Goal: Transaction & Acquisition: Purchase product/service

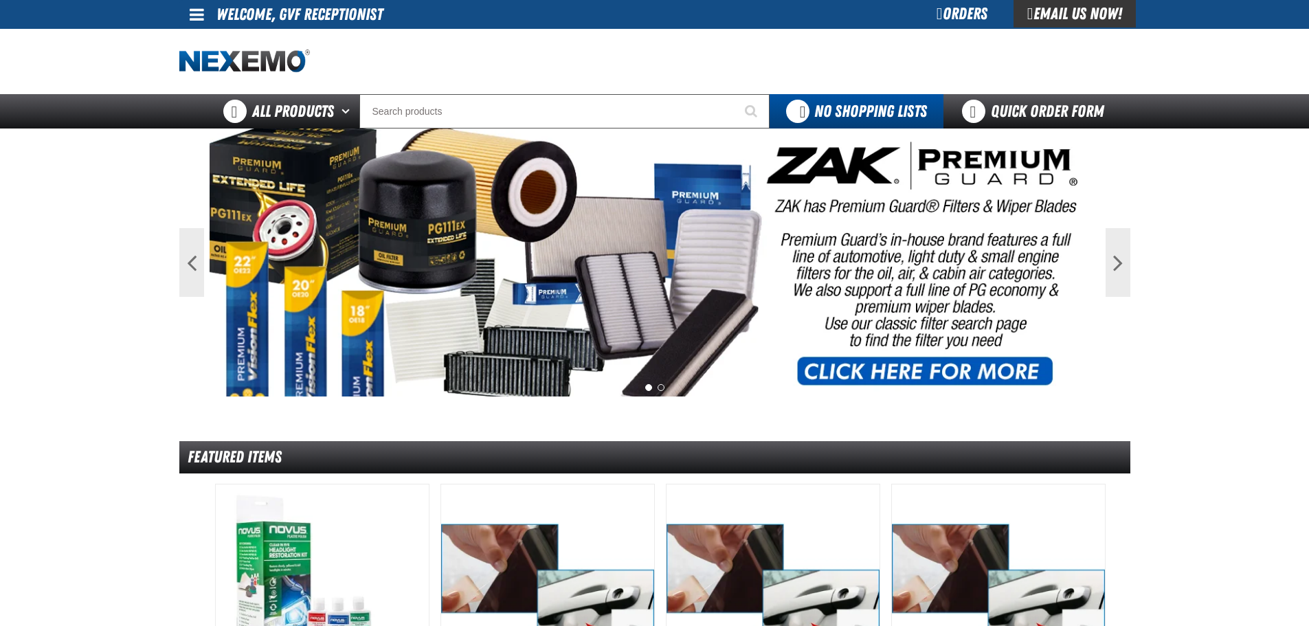
click at [939, 17] on div "Orders" at bounding box center [962, 13] width 103 height 27
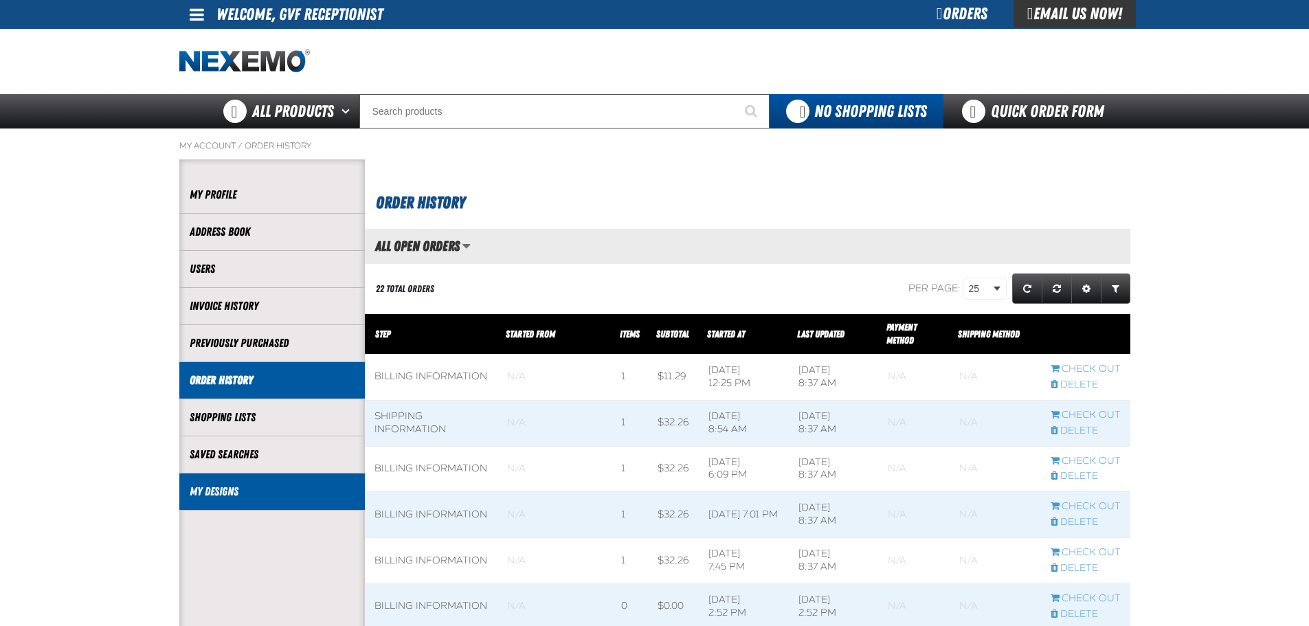
drag, startPoint x: 240, startPoint y: 507, endPoint x: 237, endPoint y: 491, distance: 16.0
click at [240, 504] on li "My Designs" at bounding box center [272, 492] width 186 height 37
click at [233, 489] on link "My Designs" at bounding box center [272, 492] width 165 height 16
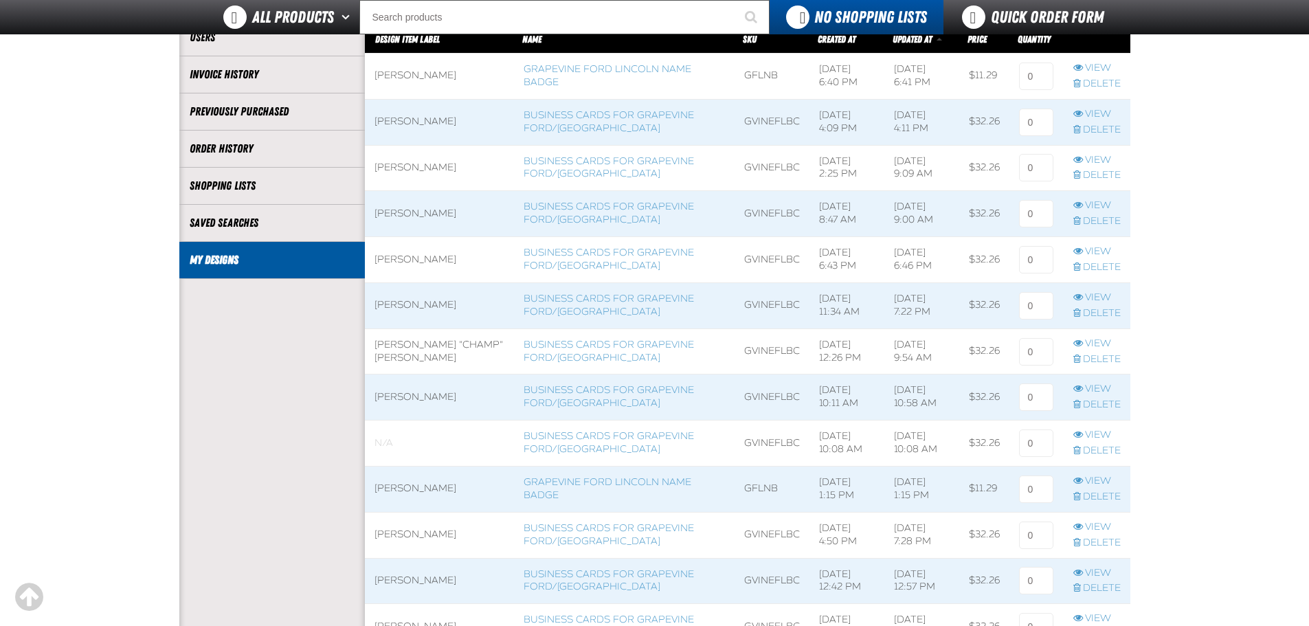
scroll to position [229, 0]
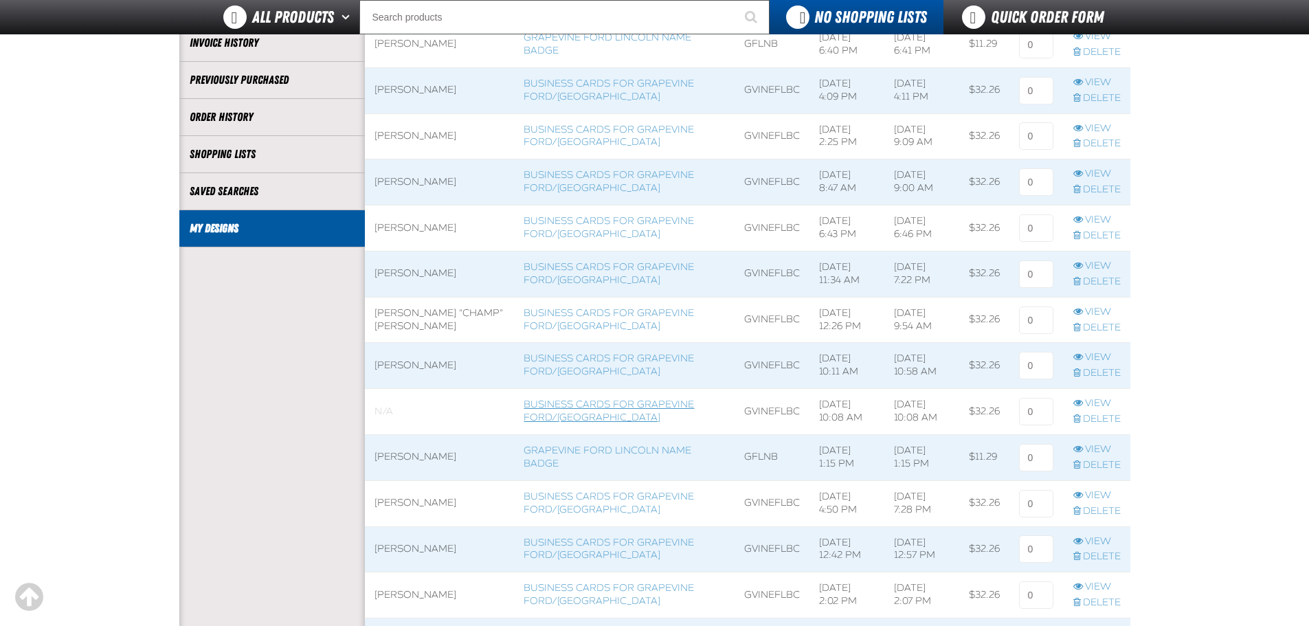
click at [592, 399] on link "Business Cards for Grapevine Ford/Lincoln" at bounding box center [609, 411] width 170 height 25
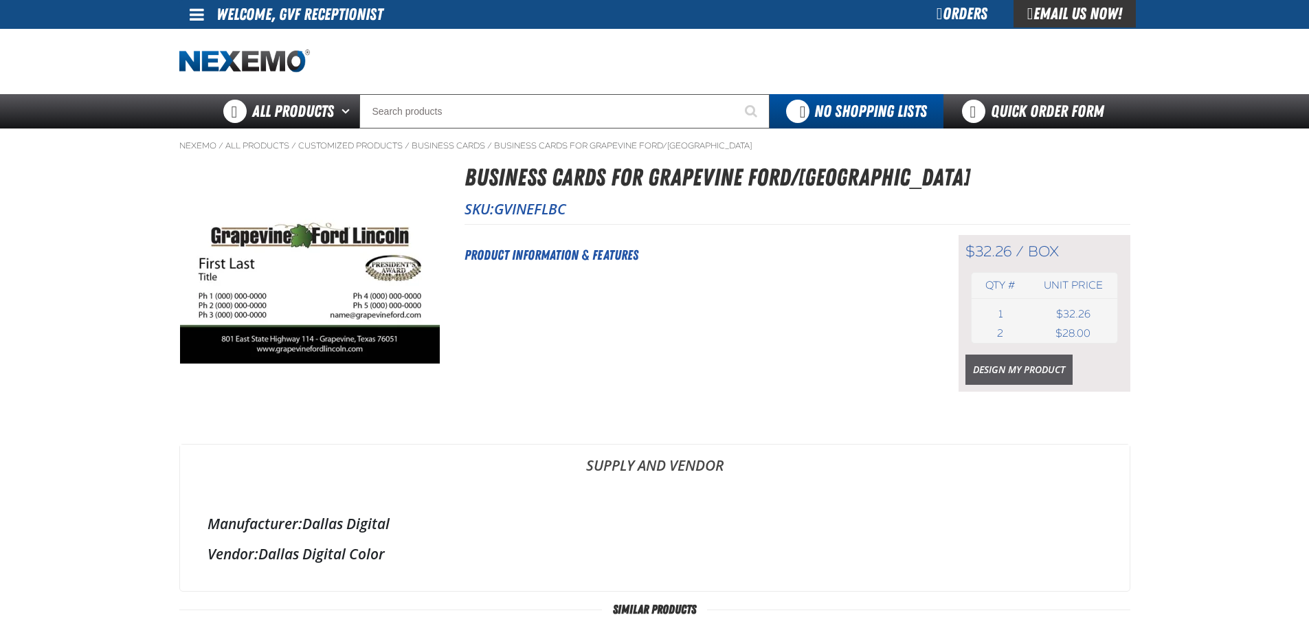
click at [1004, 365] on link "Design My Product" at bounding box center [1019, 370] width 107 height 30
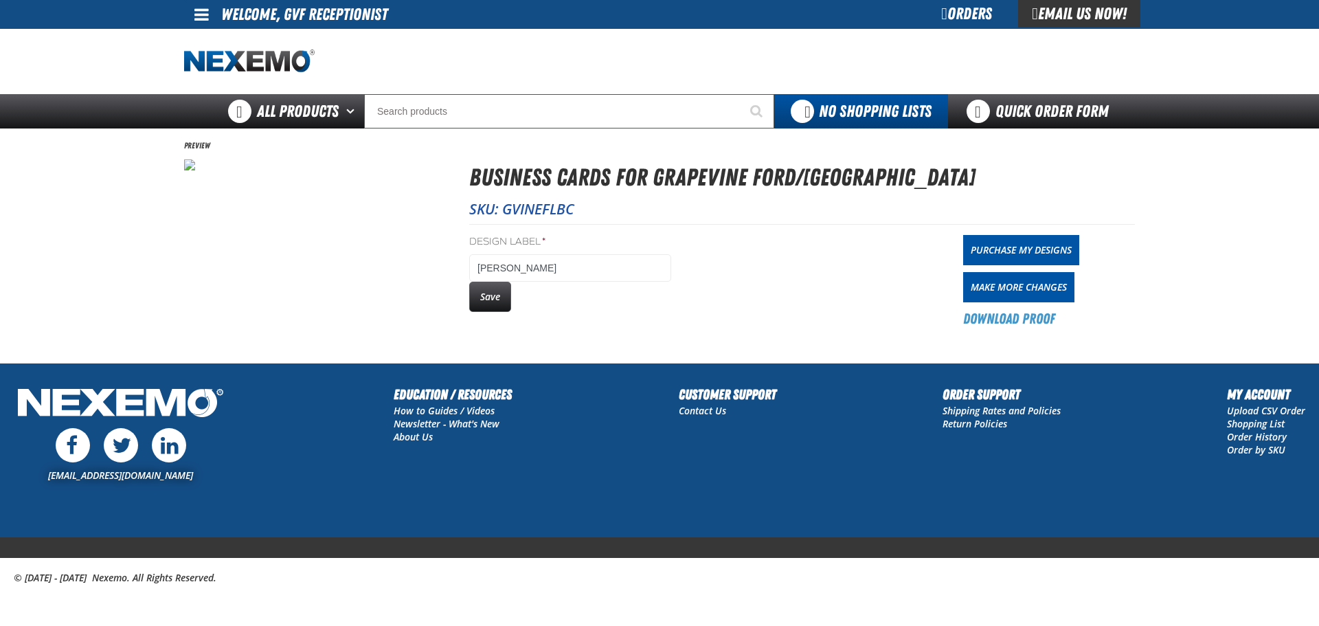
click at [499, 300] on button "Save" at bounding box center [490, 297] width 42 height 30
click at [1007, 245] on link "Purchase My Designs" at bounding box center [1021, 250] width 116 height 30
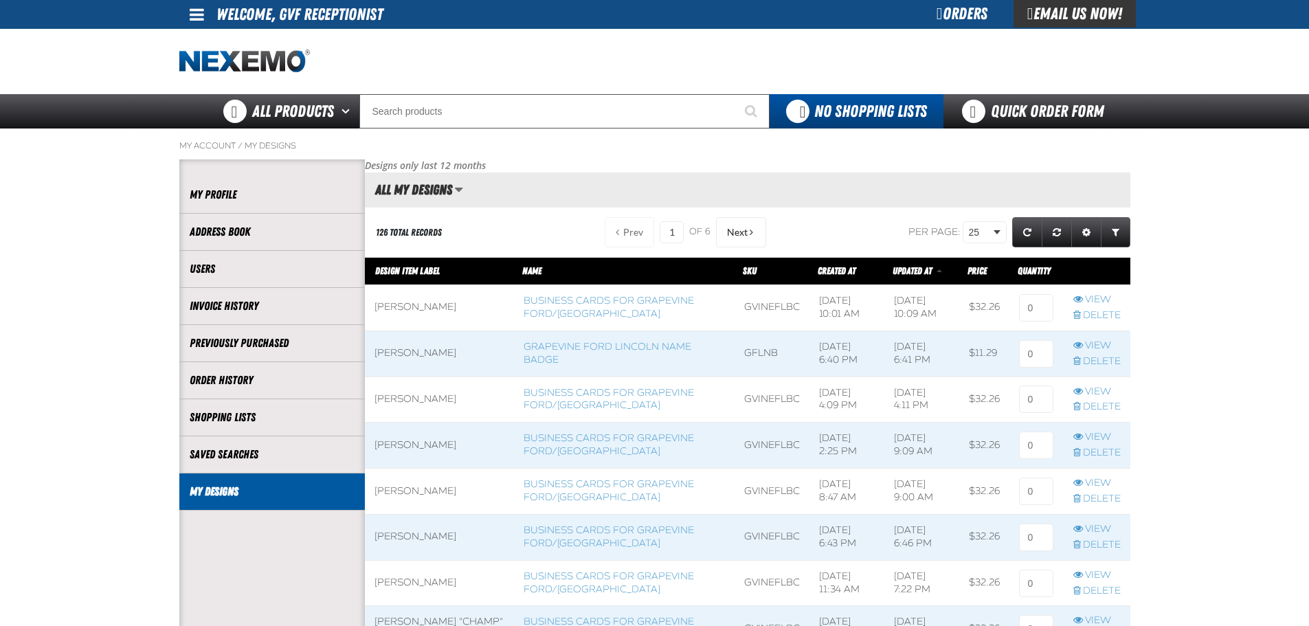
scroll to position [1, 1]
click at [1036, 304] on input at bounding box center [1036, 307] width 34 height 27
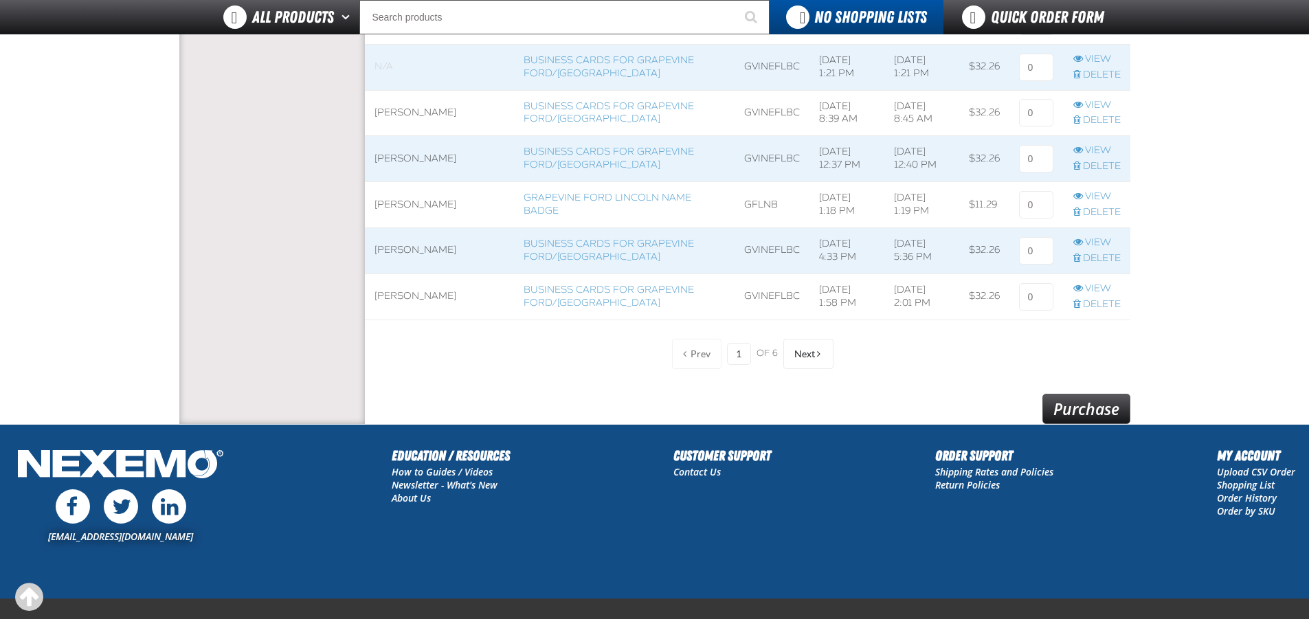
scroll to position [1139, 0]
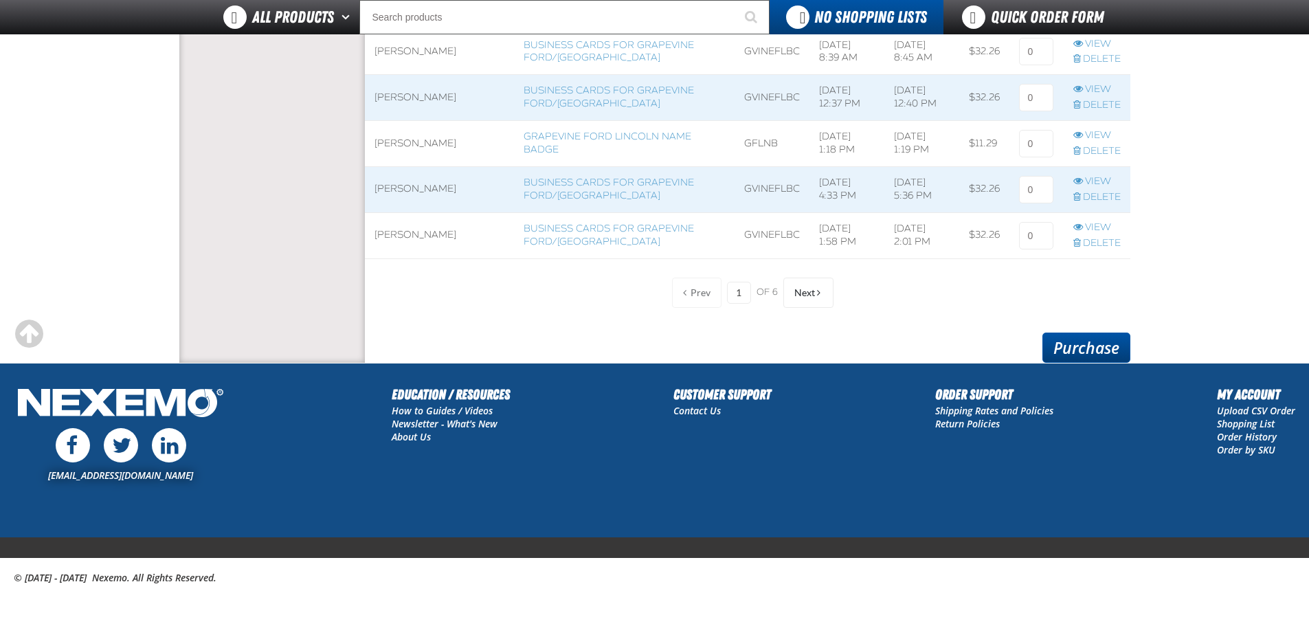
type input "1"
click at [1104, 344] on link "Purchase" at bounding box center [1087, 348] width 88 height 30
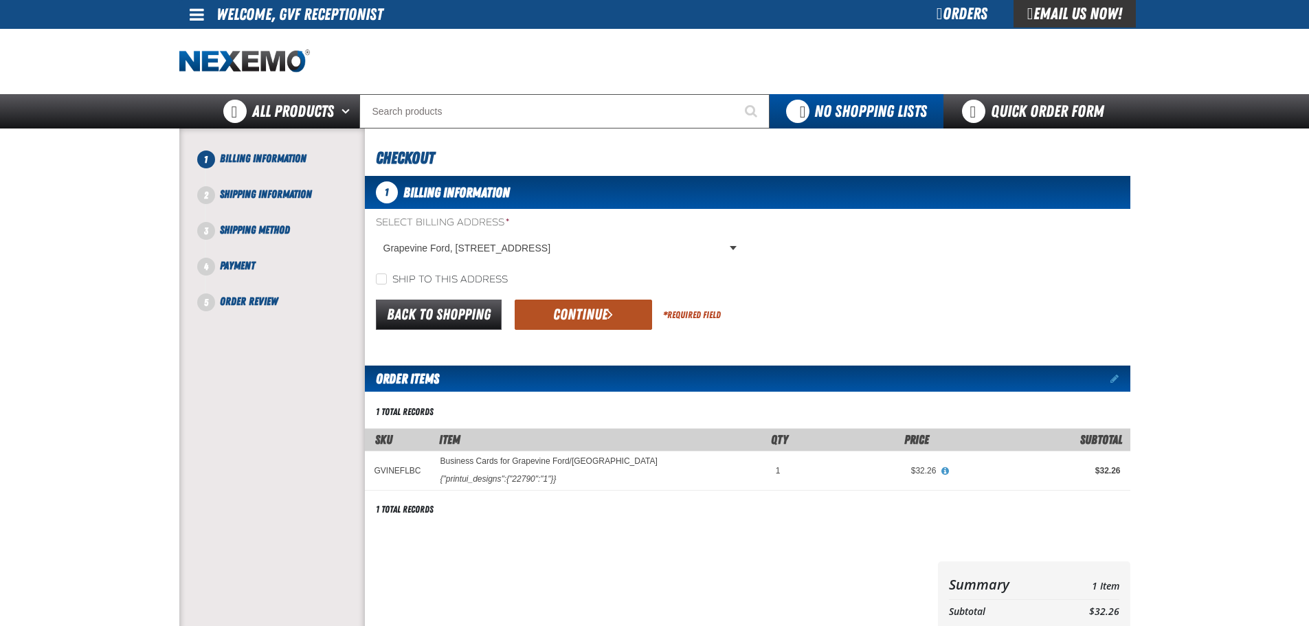
click at [573, 320] on button "Continue" at bounding box center [583, 315] width 137 height 30
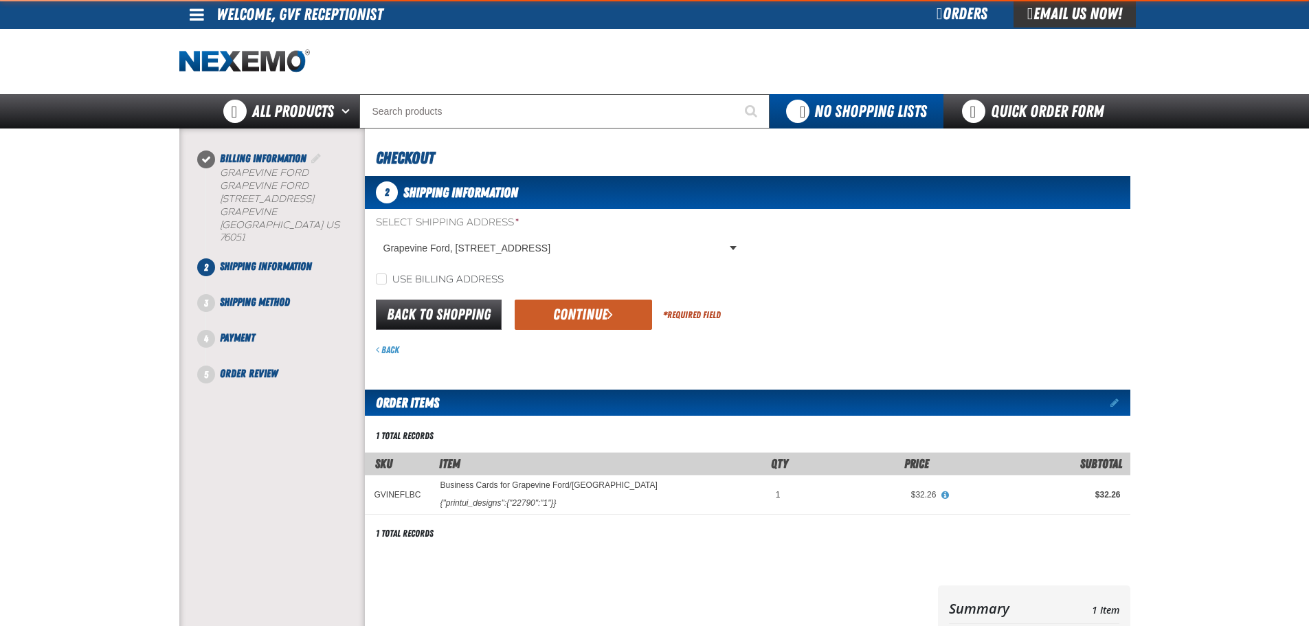
click at [577, 317] on button "Continue" at bounding box center [583, 315] width 137 height 30
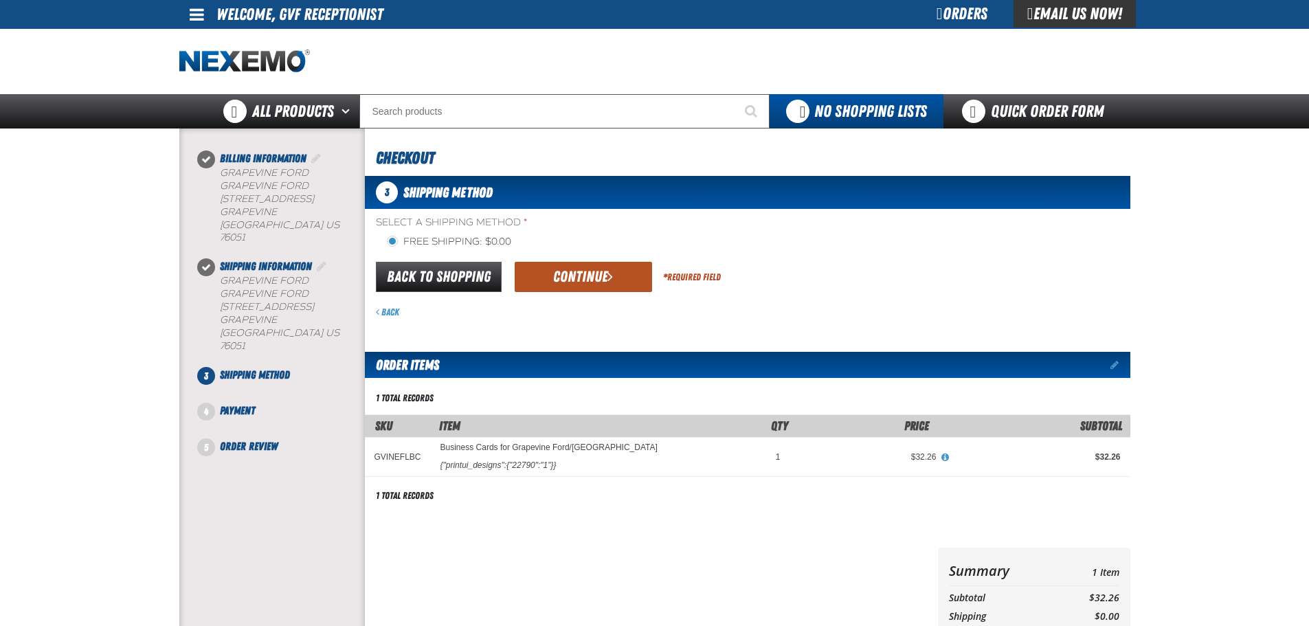
click at [588, 263] on button "Continue" at bounding box center [583, 277] width 137 height 30
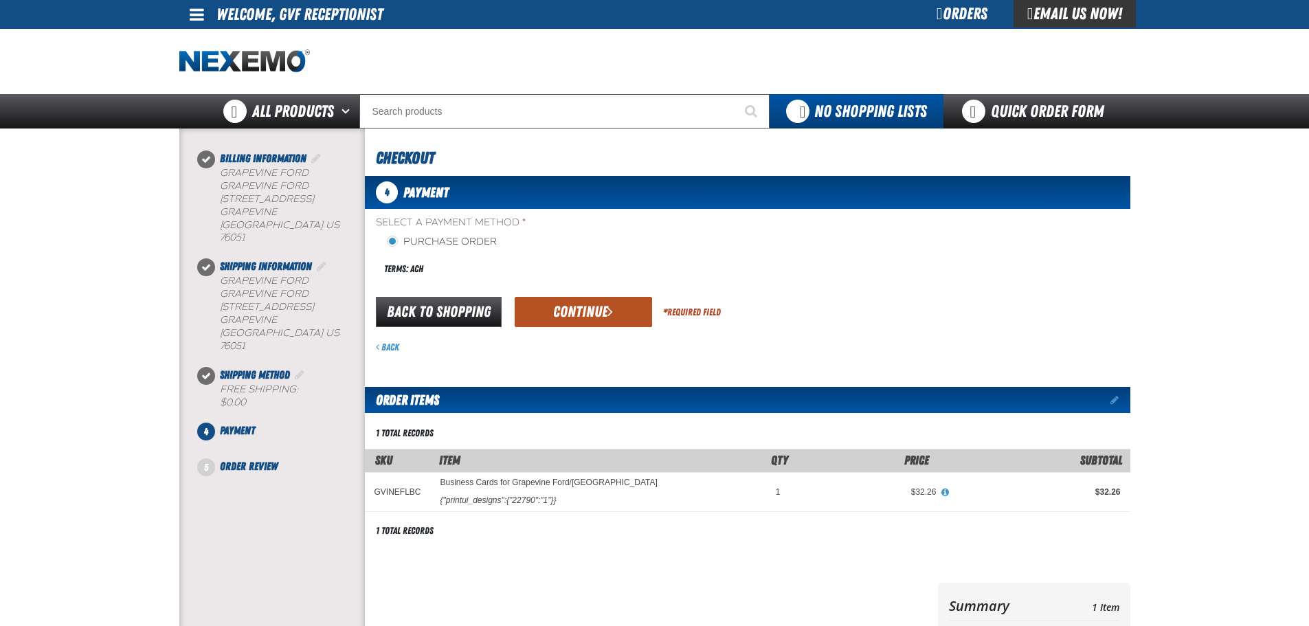
click at [610, 325] on button "Continue" at bounding box center [583, 312] width 137 height 30
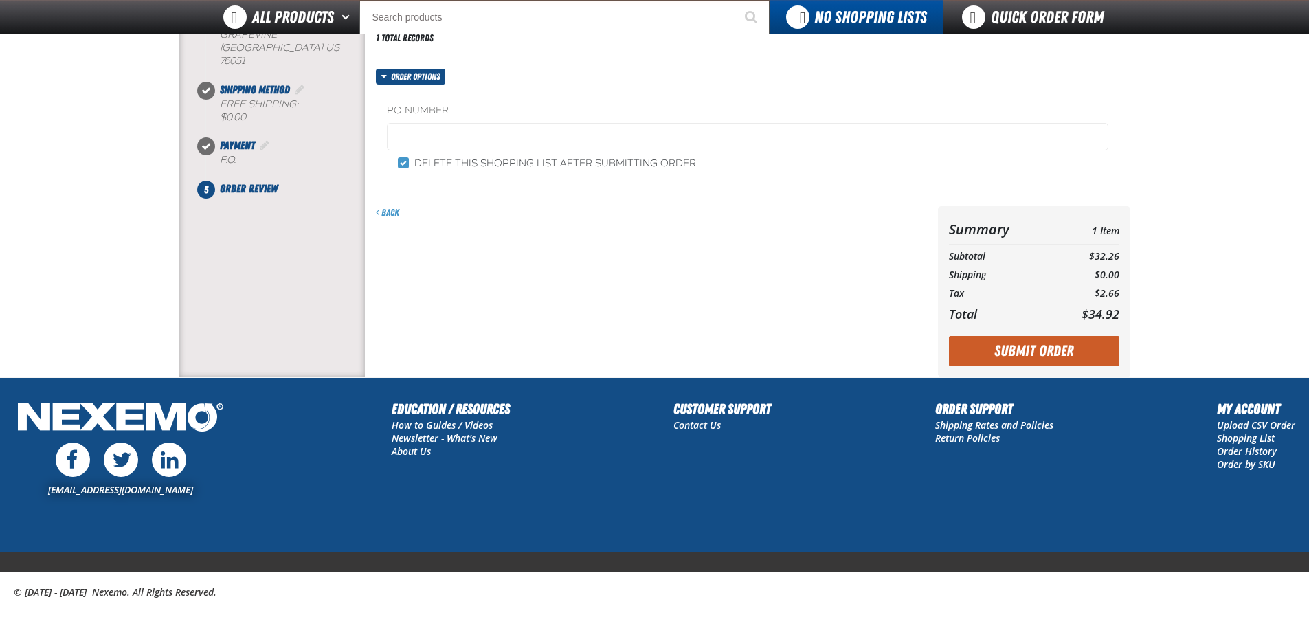
scroll to position [265, 0]
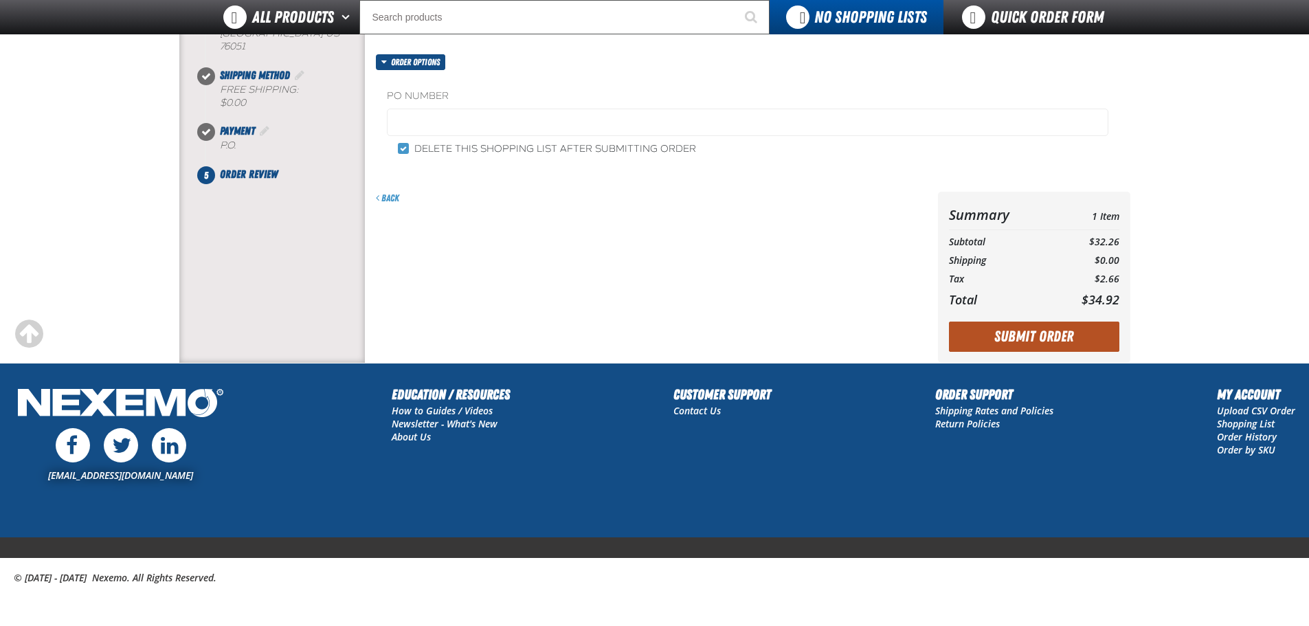
click at [1005, 335] on button "Submit Order" at bounding box center [1034, 337] width 170 height 30
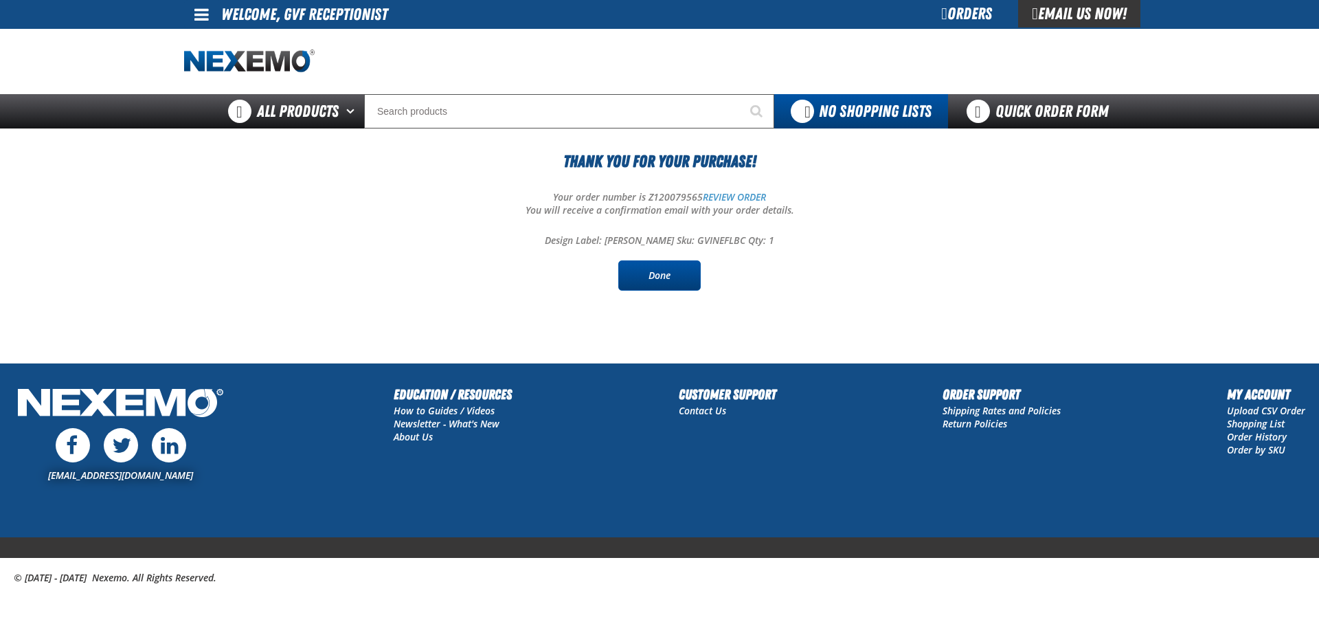
click at [694, 265] on link "Done" at bounding box center [660, 275] width 82 height 30
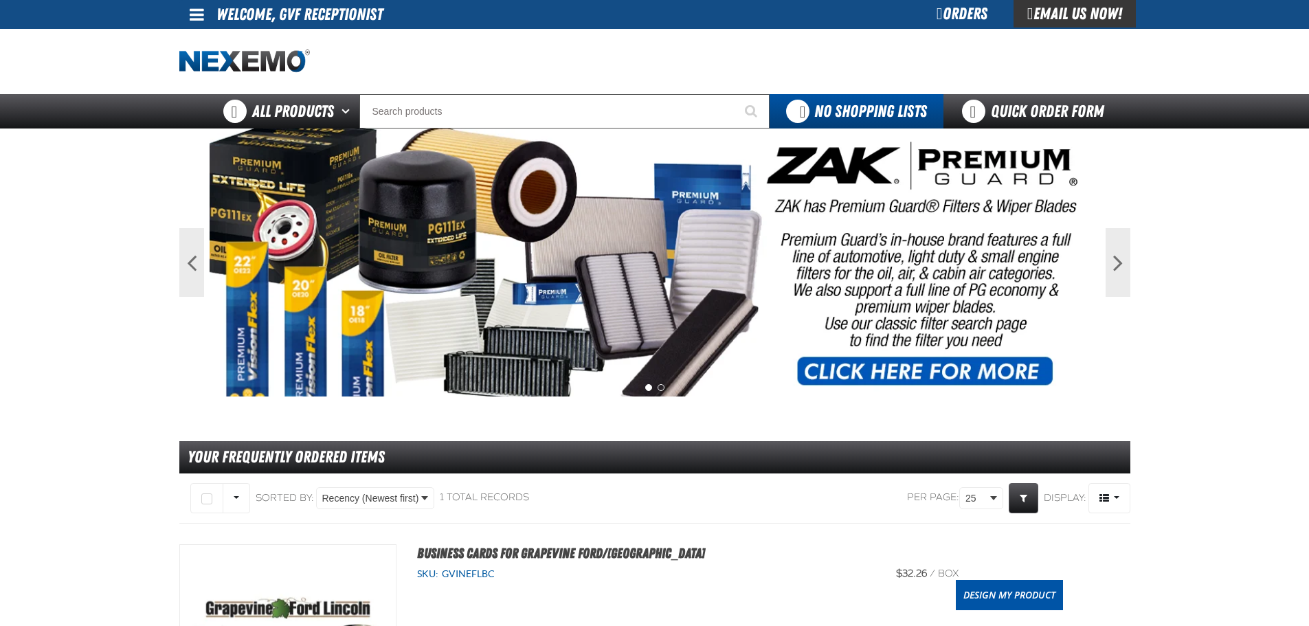
click at [923, 13] on div "Orders" at bounding box center [962, 13] width 103 height 27
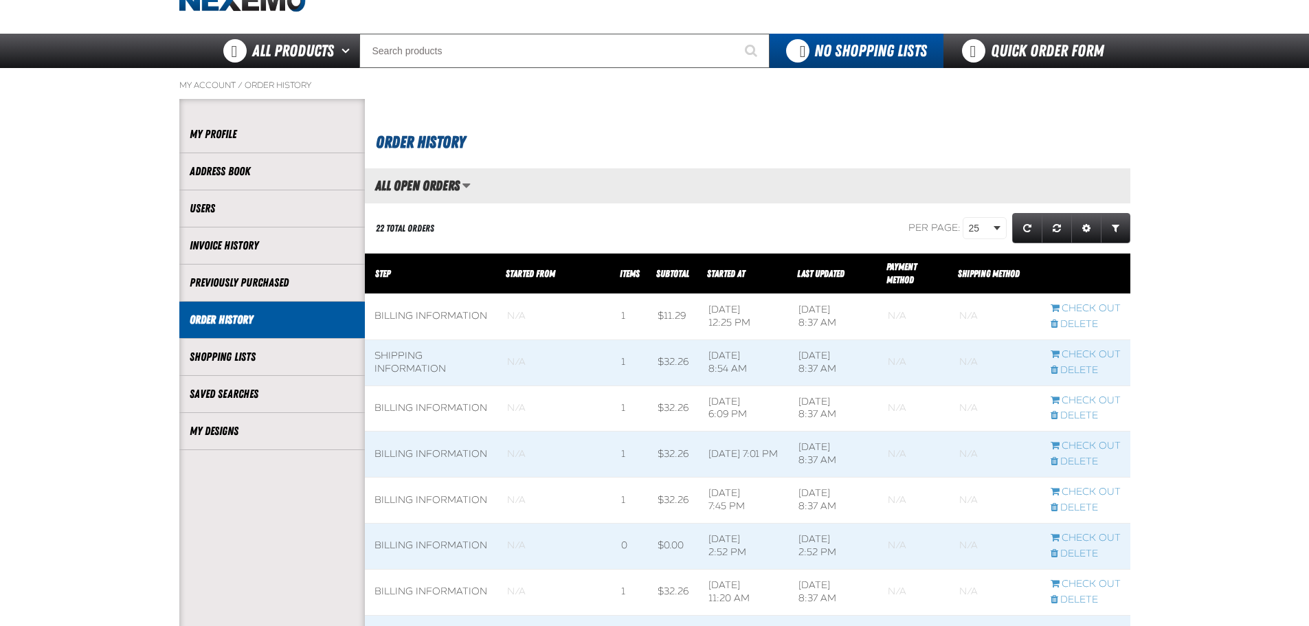
scroll to position [229, 0]
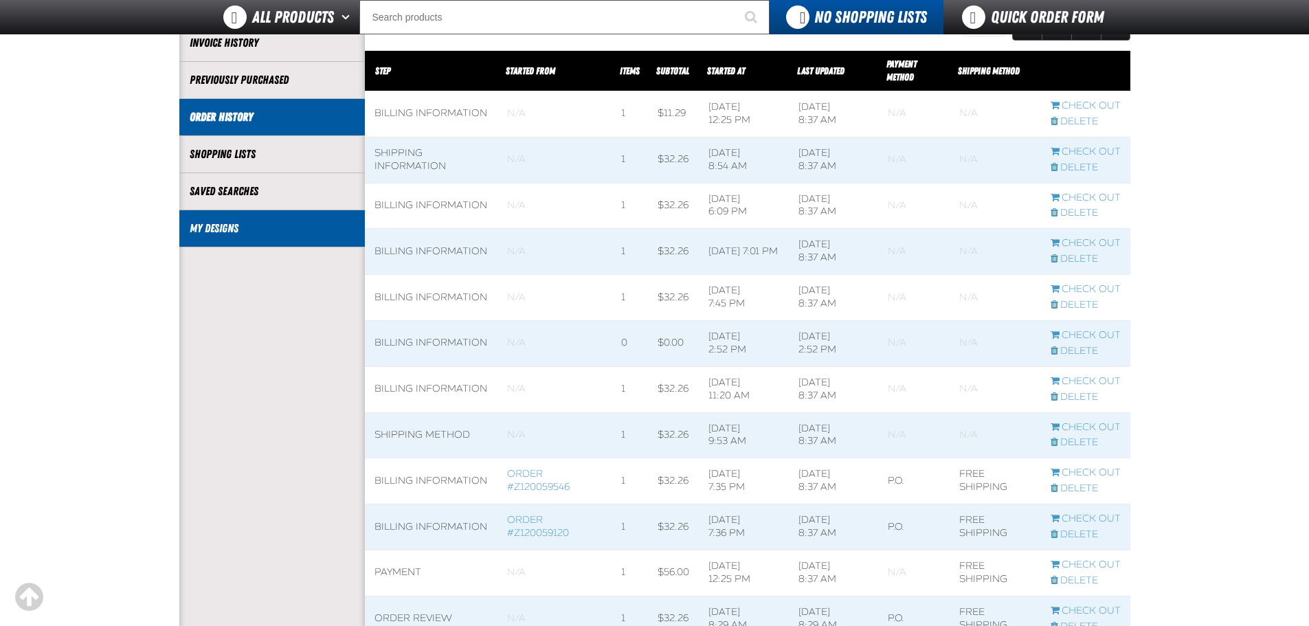
click at [300, 234] on link "My Designs" at bounding box center [272, 229] width 165 height 16
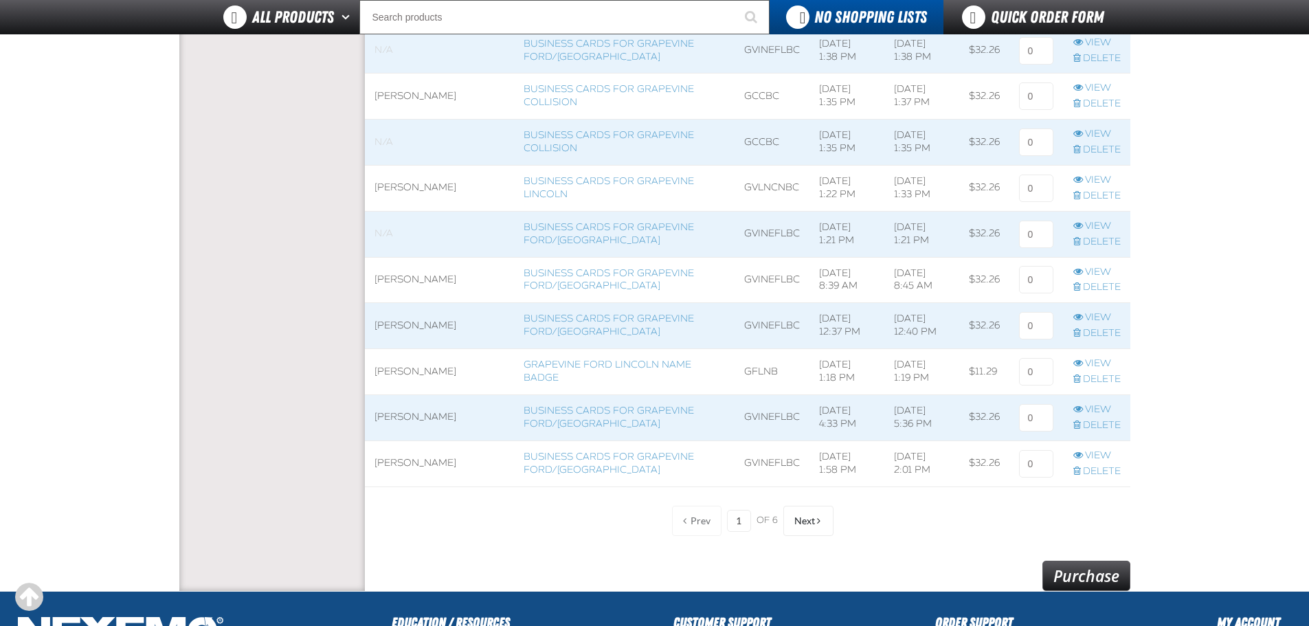
scroll to position [916, 0]
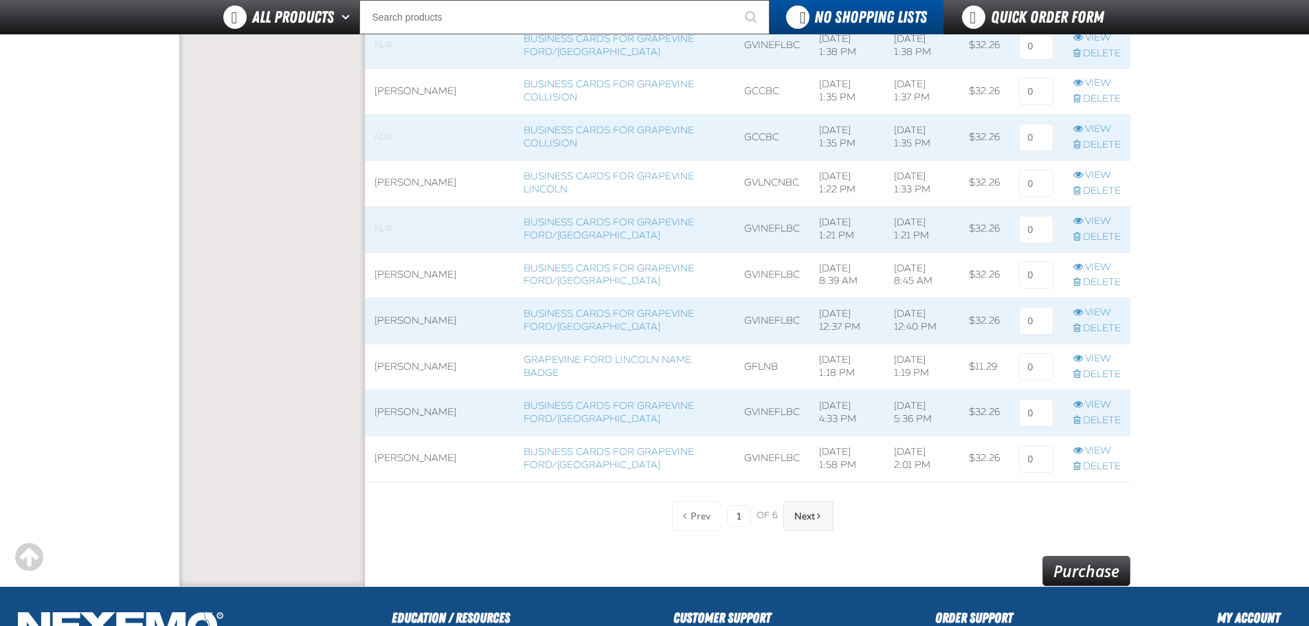
drag, startPoint x: 776, startPoint y: 504, endPoint x: 794, endPoint y: 512, distance: 19.4
click at [778, 506] on div "Prev 1 of 6 Next" at bounding box center [748, 516] width 172 height 30
click at [794, 512] on span "Next" at bounding box center [804, 516] width 21 height 11
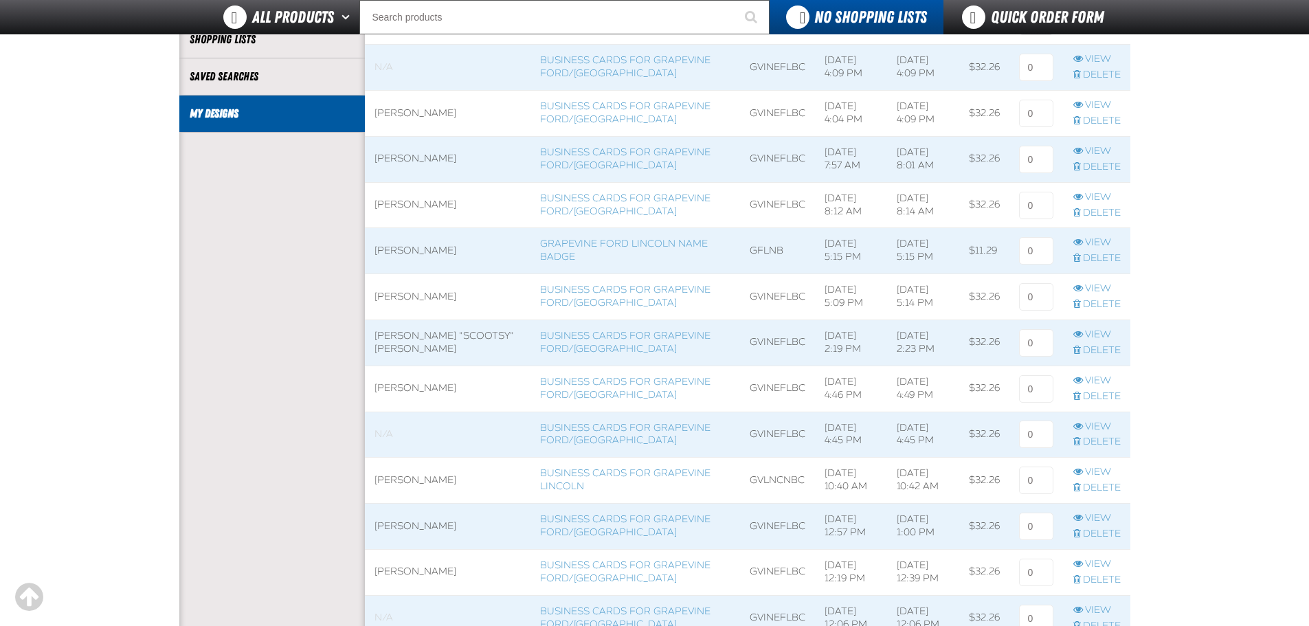
scroll to position [115, 0]
